Goal: Task Accomplishment & Management: Manage account settings

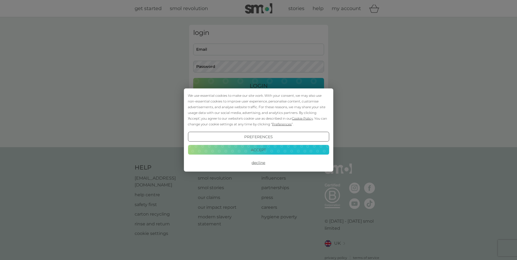
click at [249, 148] on button "Accept" at bounding box center [258, 150] width 141 height 10
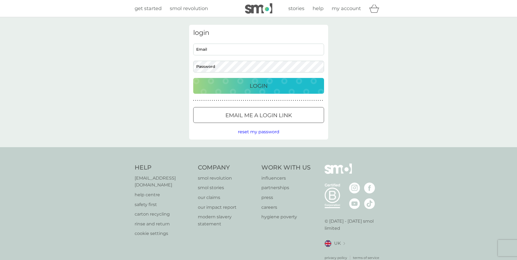
click at [248, 116] on p "Email me a login link" at bounding box center [259, 115] width 67 height 9
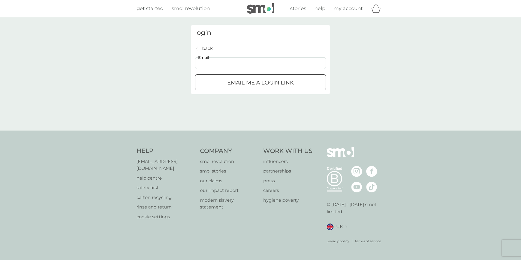
click at [218, 63] on input "Email" at bounding box center [260, 63] width 131 height 12
type input "niciferguson15@gmail.com"
click at [216, 85] on div "Email me a login link" at bounding box center [261, 82] width 130 height 9
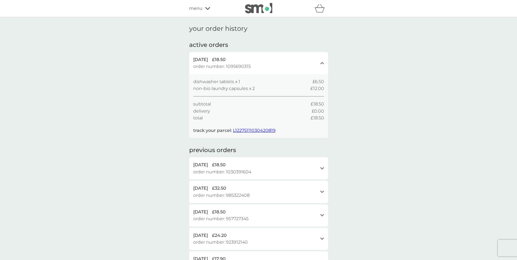
click at [266, 130] on span "L12275111030420819" at bounding box center [254, 130] width 43 height 5
